Goal: Book appointment/travel/reservation

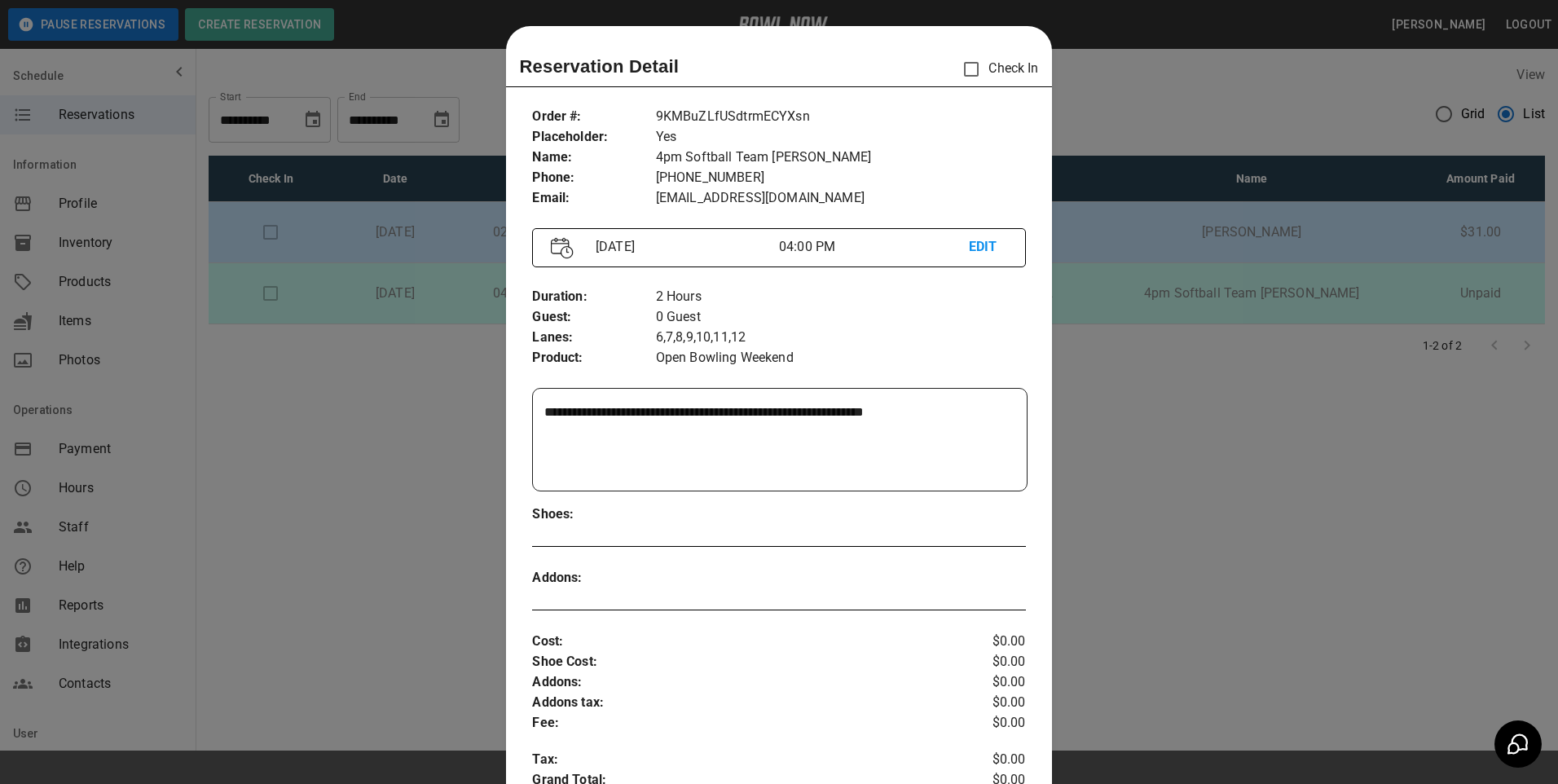
scroll to position [98, 0]
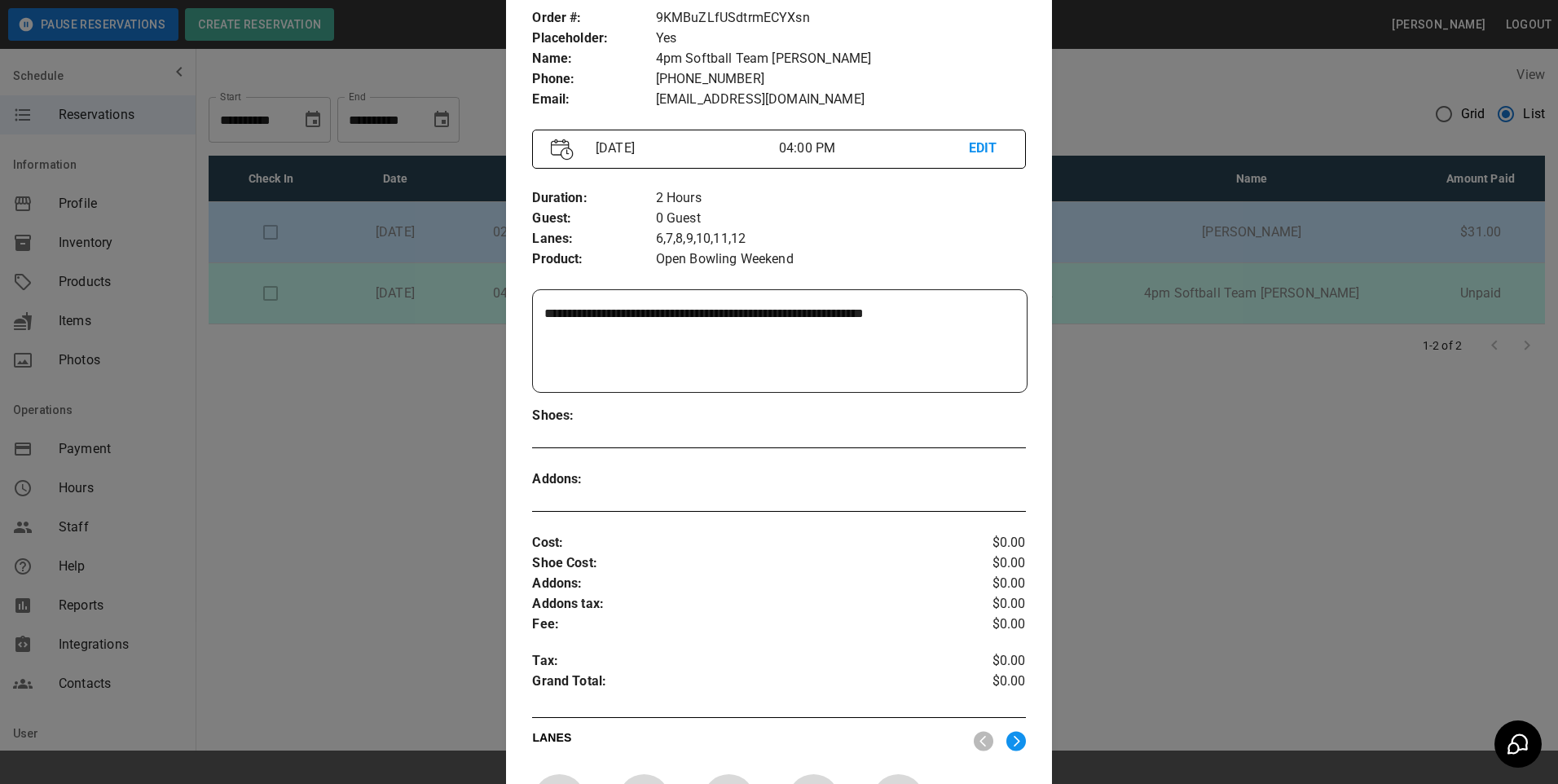
click at [1311, 426] on div at bounding box center [779, 392] width 1558 height 784
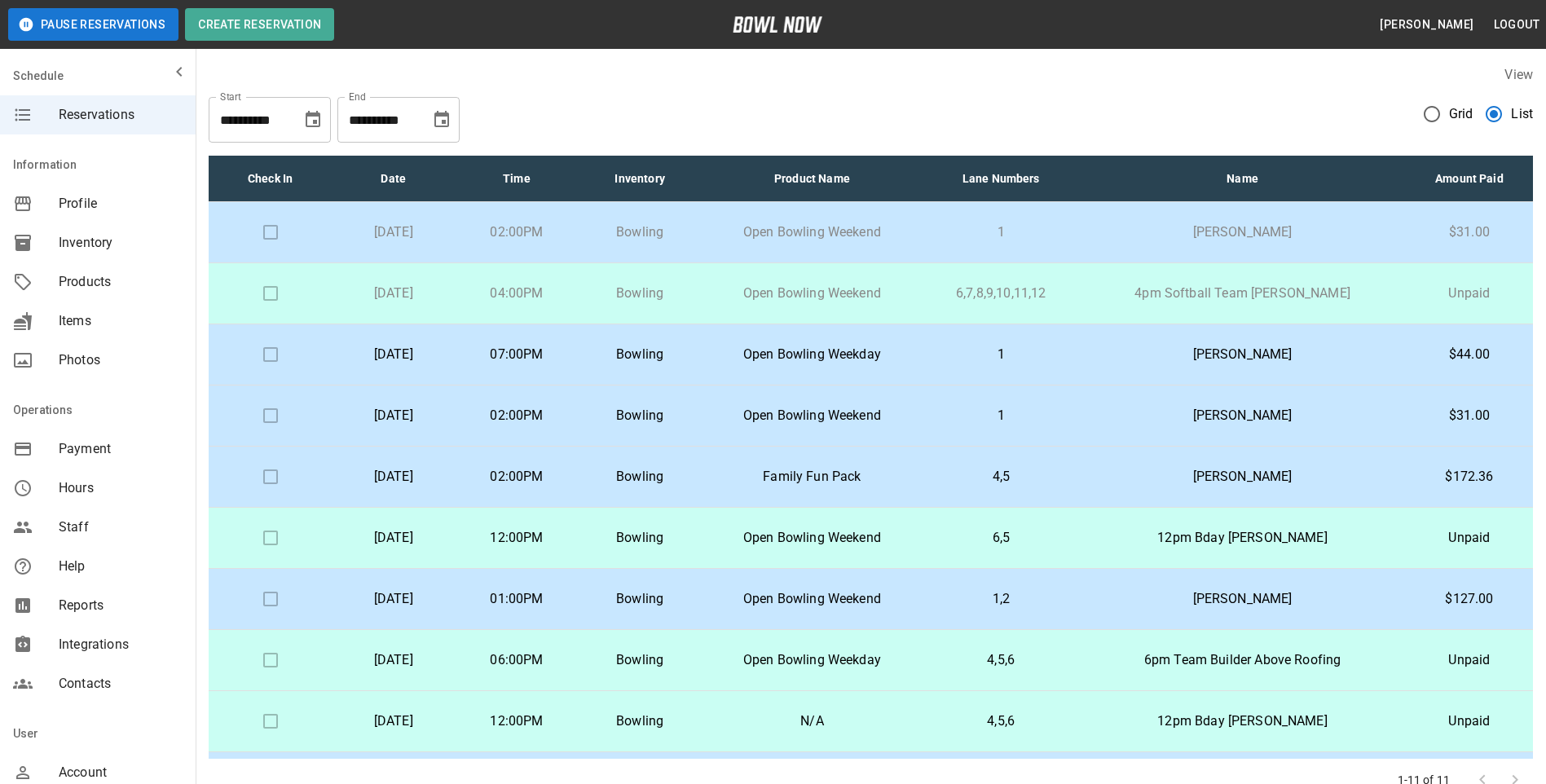
click at [447, 120] on icon "Choose date, selected date is Sep 24, 2025" at bounding box center [442, 120] width 19 height 19
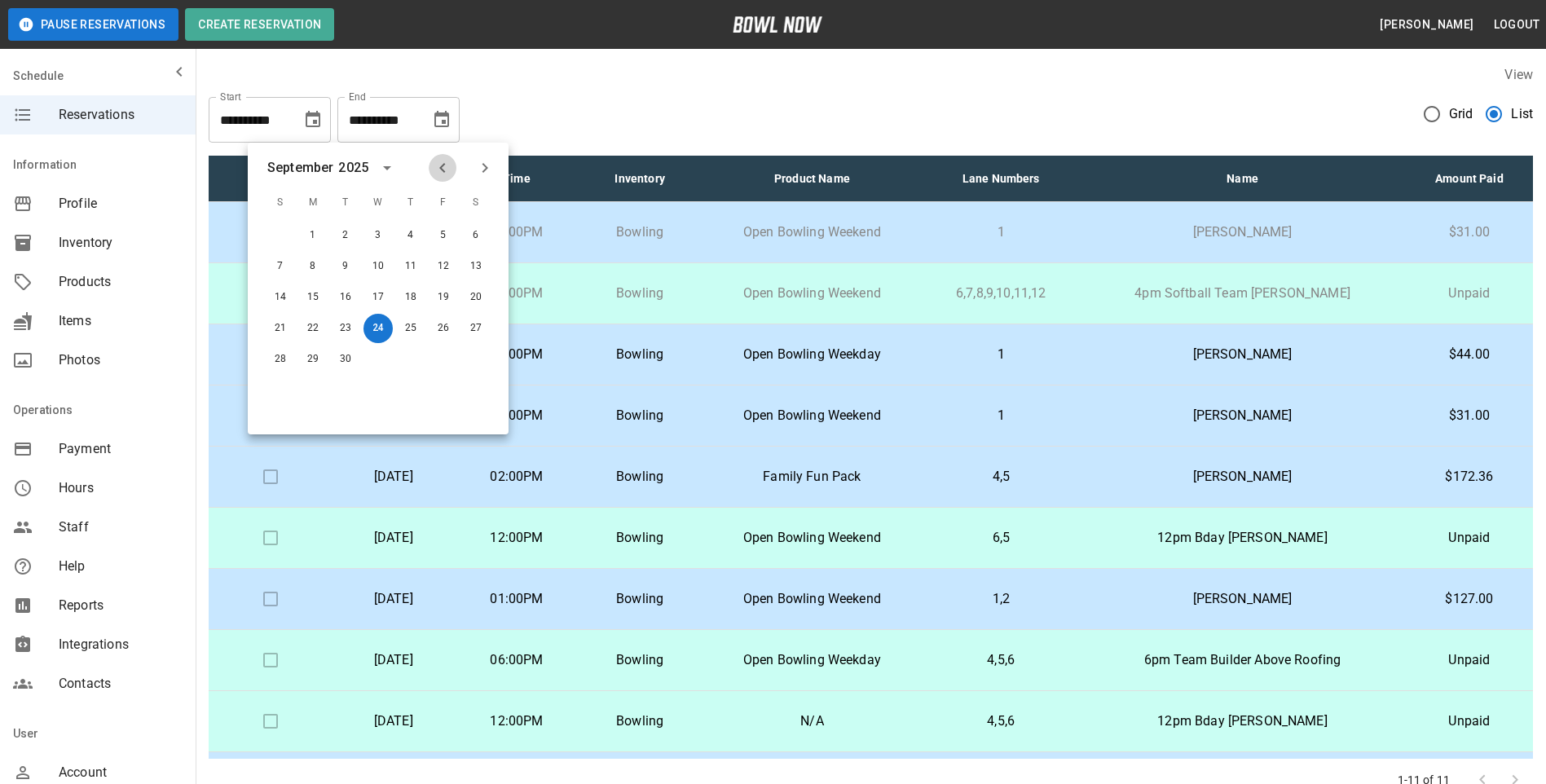
drag, startPoint x: 440, startPoint y: 173, endPoint x: 382, endPoint y: 211, distance: 69.3
click at [439, 173] on icon "Previous month" at bounding box center [442, 167] width 19 height 19
click at [285, 367] on button "24" at bounding box center [280, 359] width 30 height 30
type input "**********"
